Goal: Find specific page/section: Find specific page/section

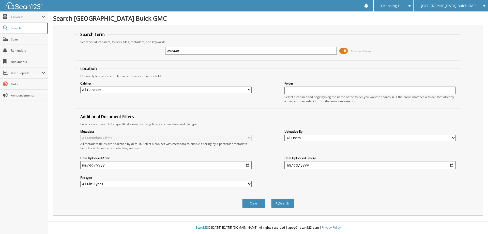
type input "392448"
click at [345, 50] on span at bounding box center [344, 51] width 9 height 8
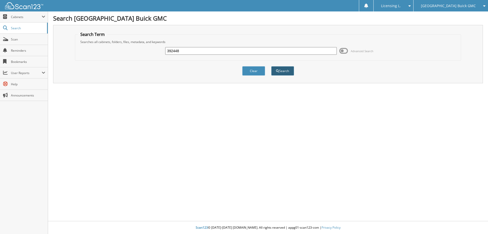
click at [283, 71] on button "Search" at bounding box center [282, 70] width 23 height 9
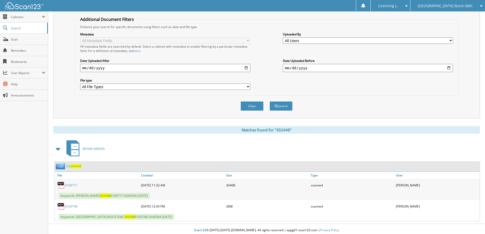
scroll to position [100, 0]
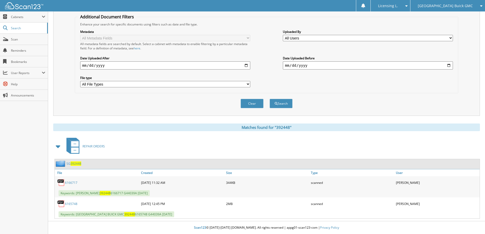
click at [76, 163] on span "392448" at bounding box center [75, 163] width 11 height 4
